Goal: Download file/media

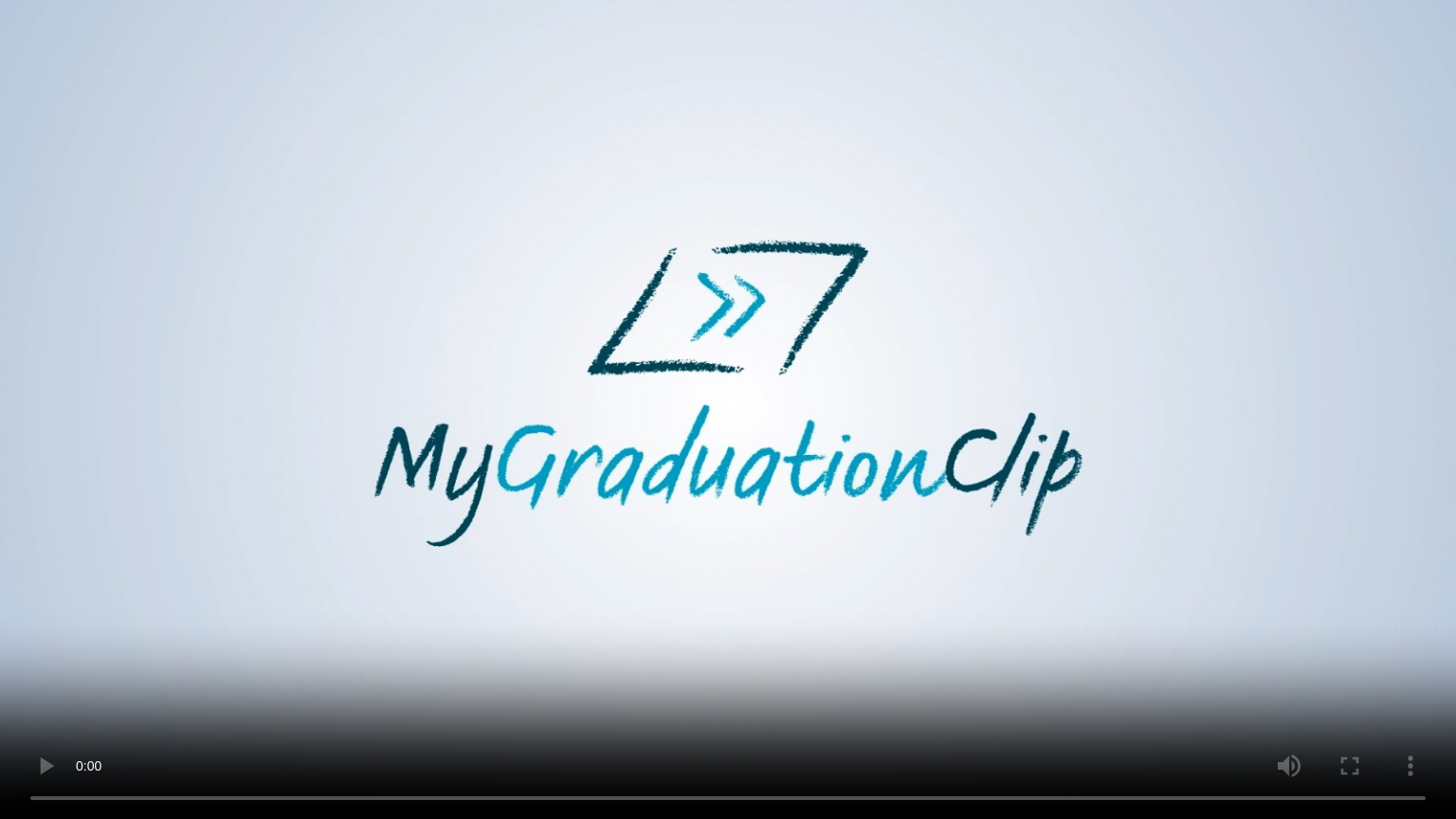
click at [942, 518] on video at bounding box center [728, 409] width 1456 height 819
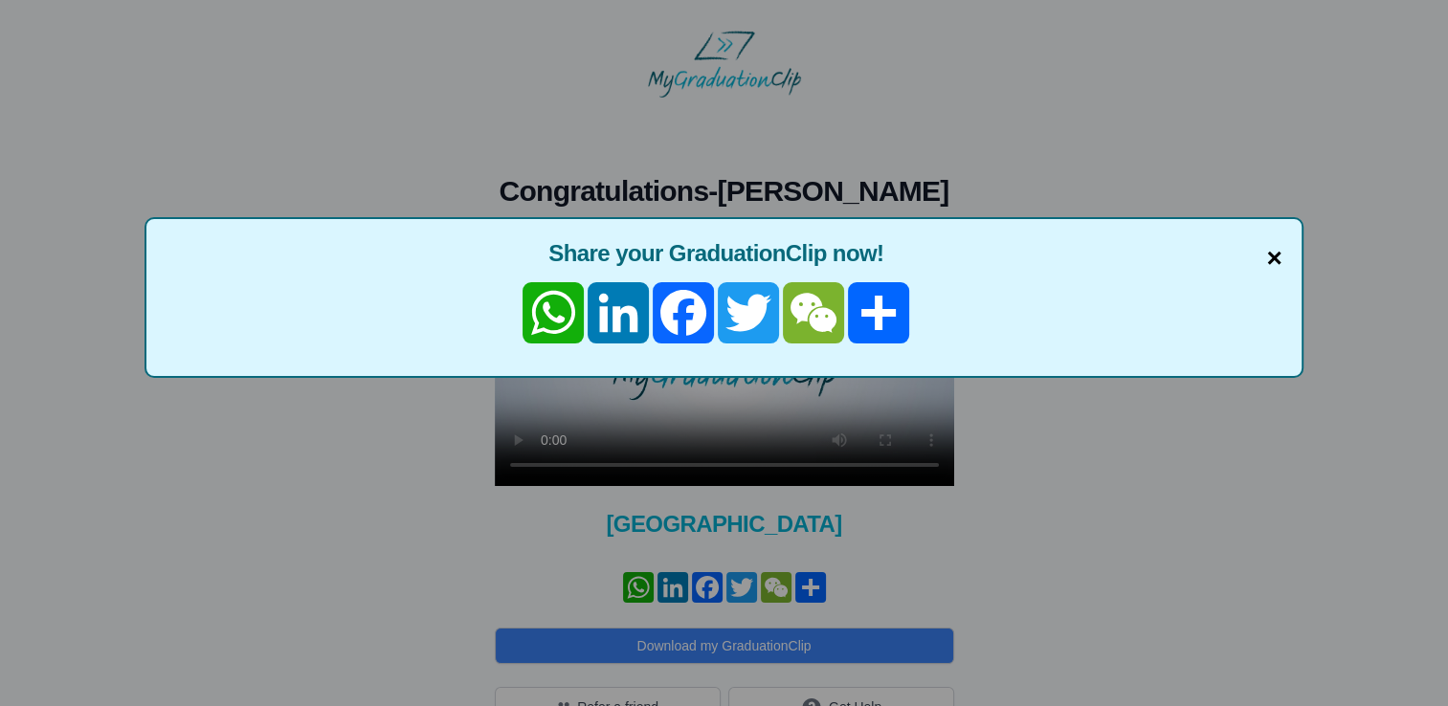
click at [1280, 261] on span "×" at bounding box center [1273, 258] width 15 height 40
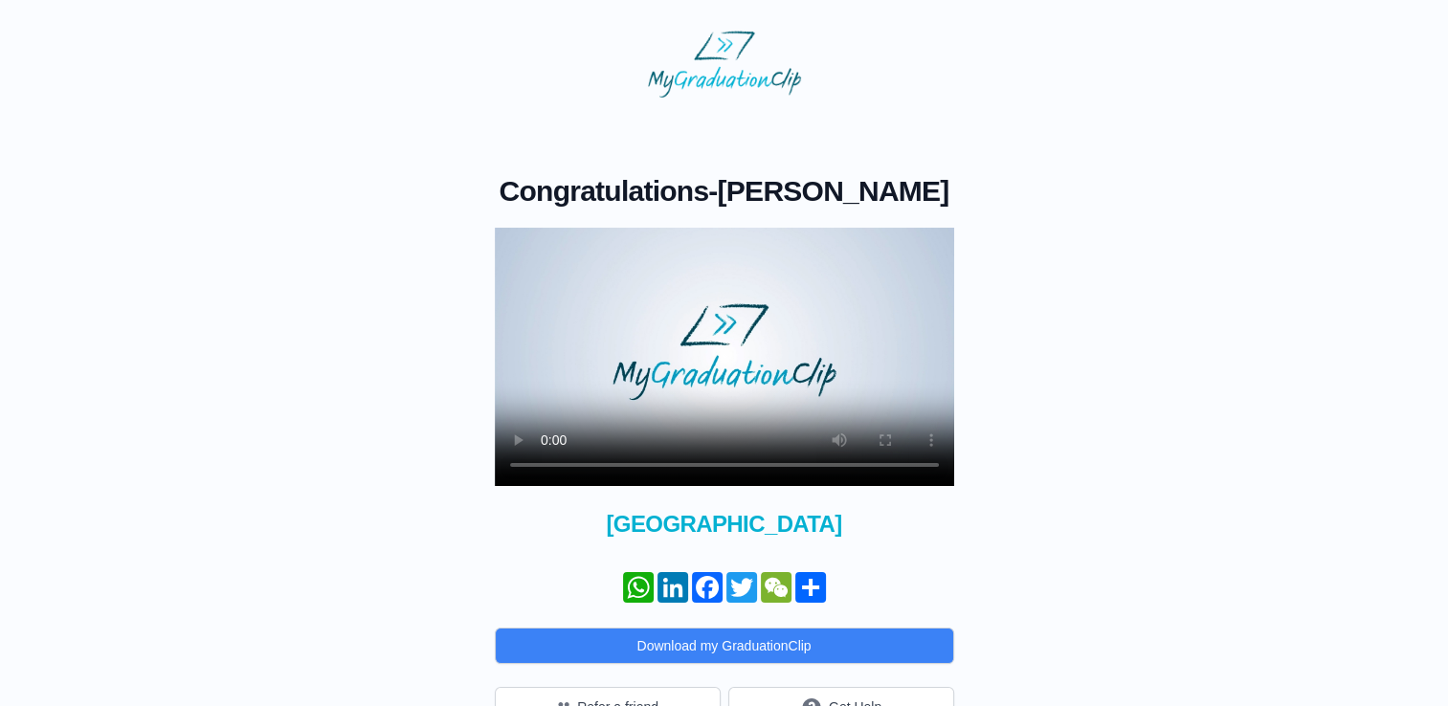
scroll to position [85, 0]
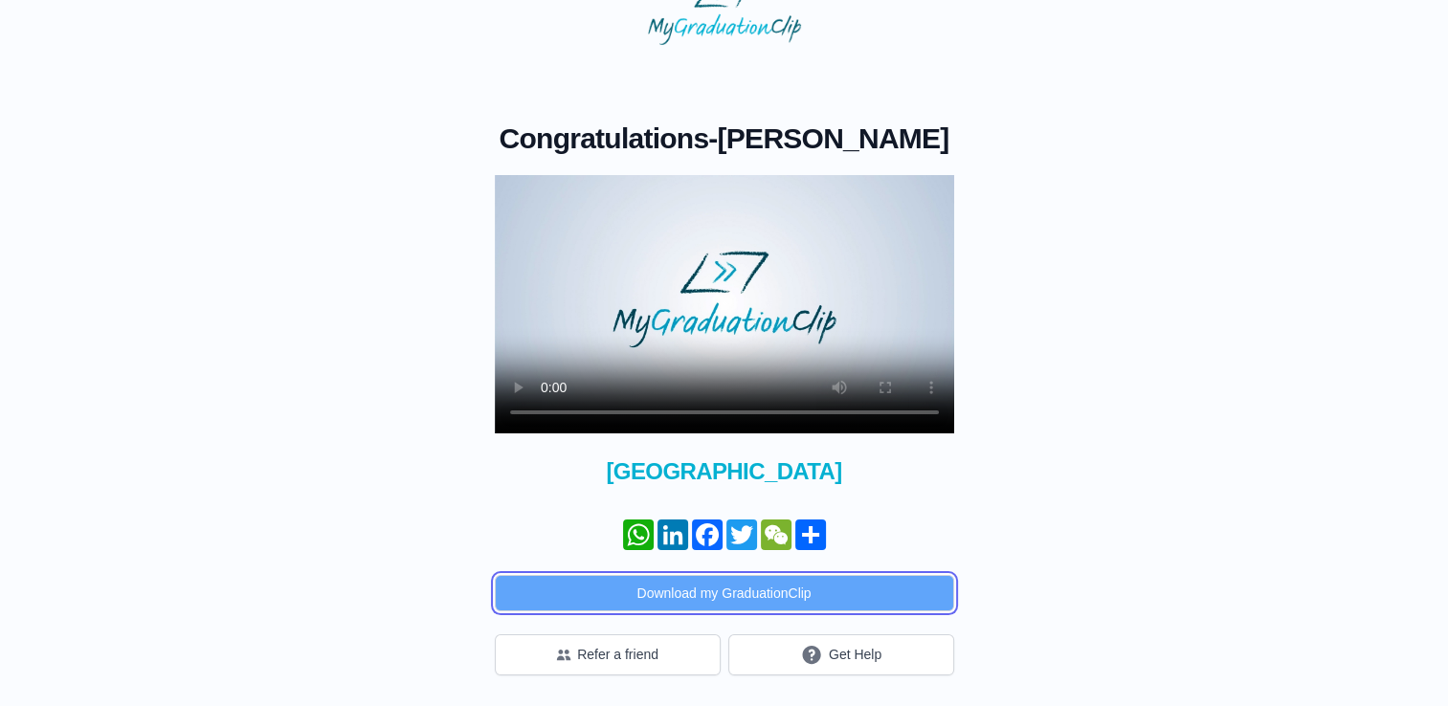
click at [821, 595] on button "Download my GraduationClip" at bounding box center [724, 593] width 459 height 36
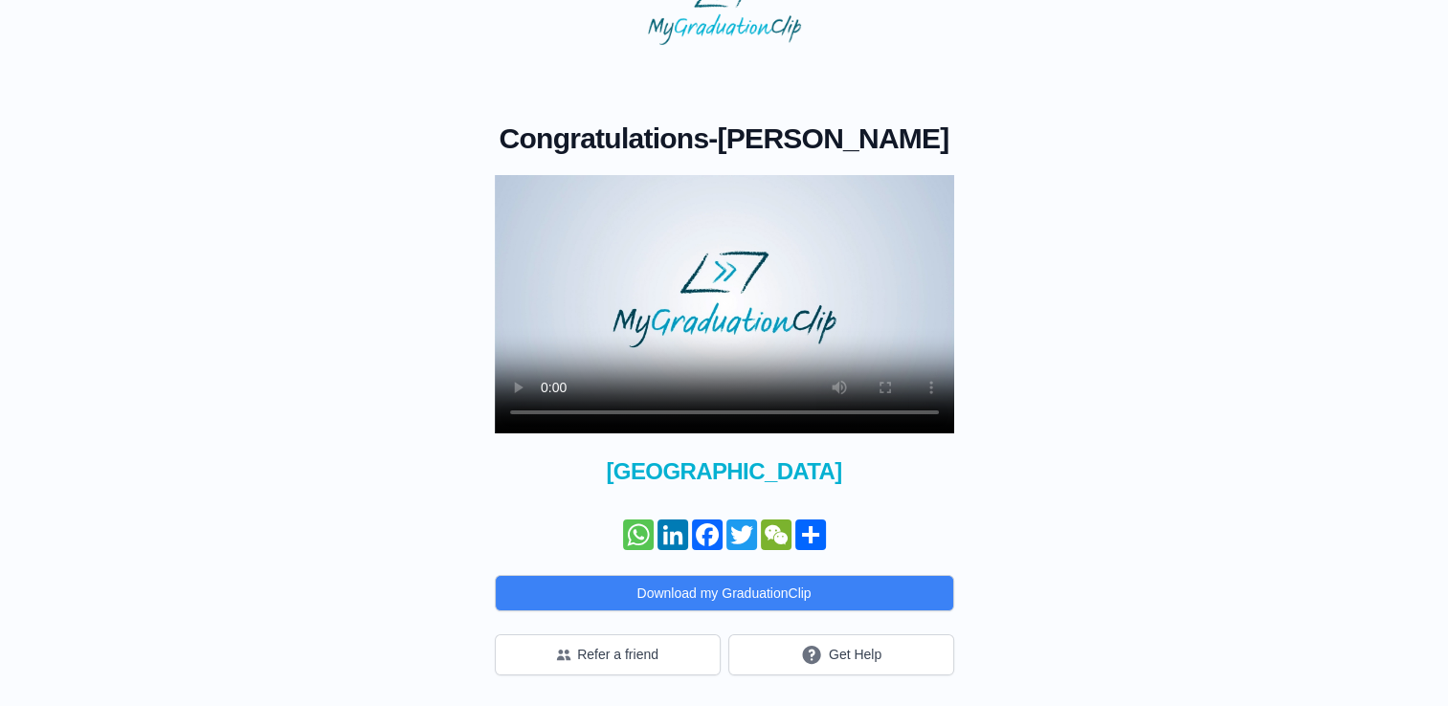
click at [632, 536] on link "WhatsApp" at bounding box center [638, 535] width 34 height 31
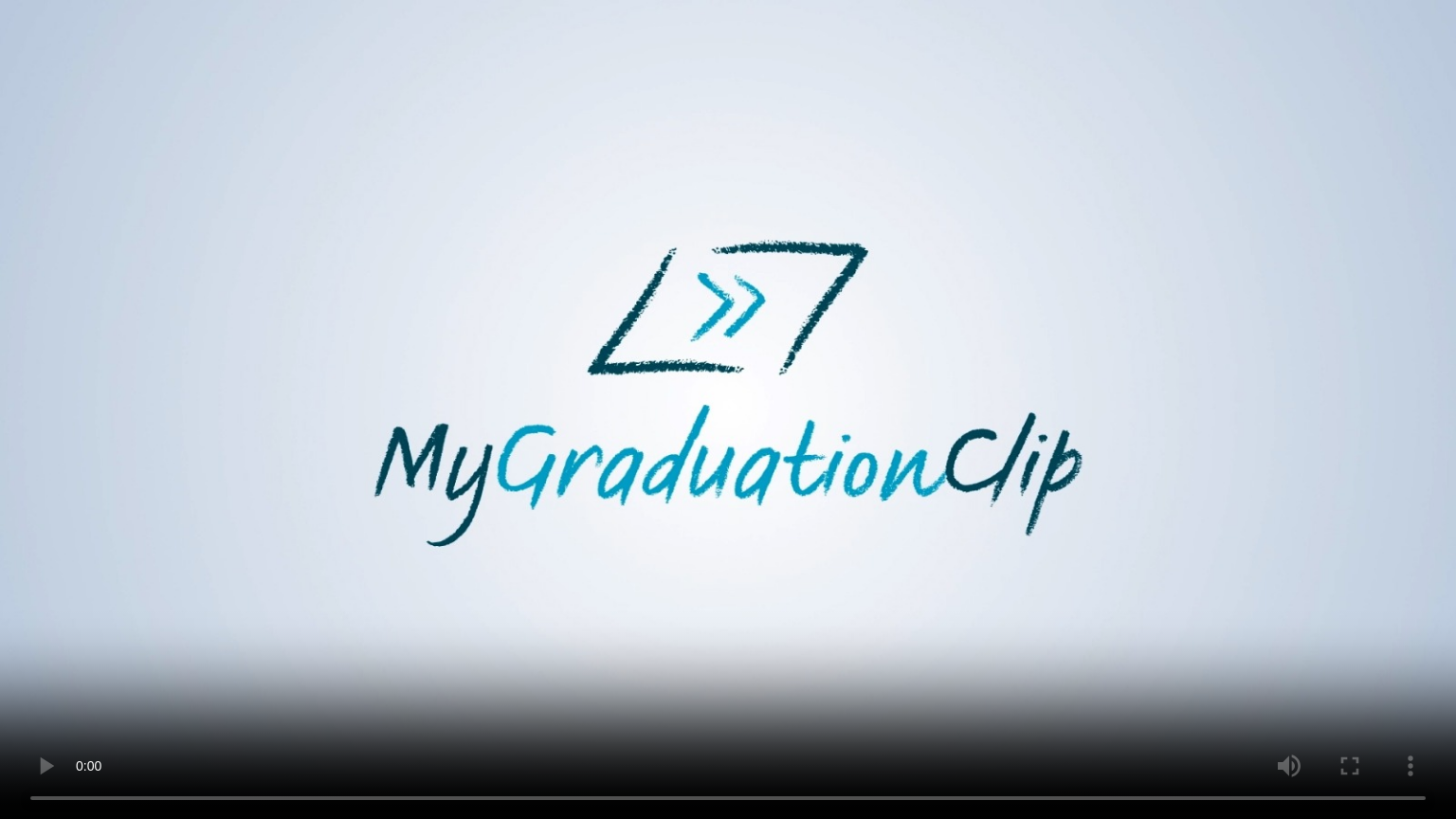
click at [438, 626] on video at bounding box center [728, 409] width 1456 height 819
click at [689, 643] on video at bounding box center [728, 409] width 1456 height 819
